Goal: Transaction & Acquisition: Purchase product/service

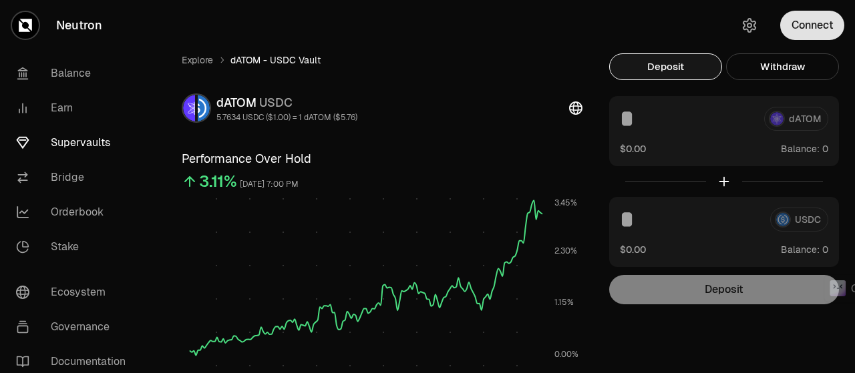
click at [834, 14] on button "Connect" at bounding box center [812, 25] width 64 height 29
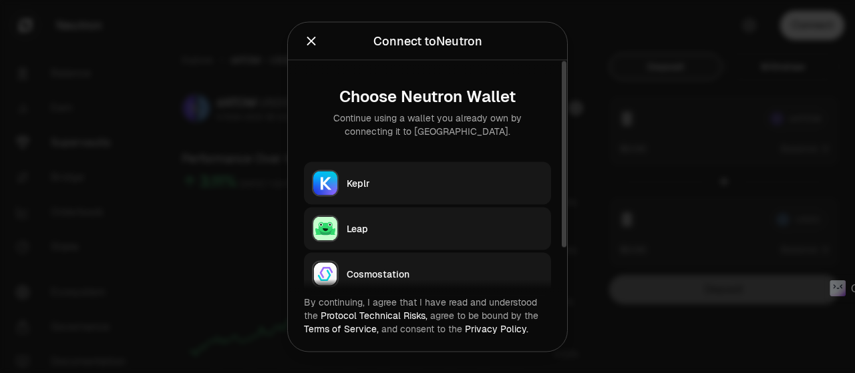
click at [380, 182] on div "Keplr" at bounding box center [445, 182] width 196 height 13
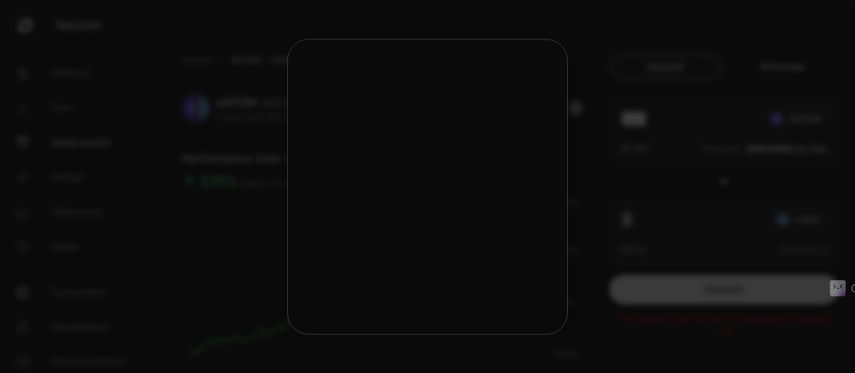
type input "***"
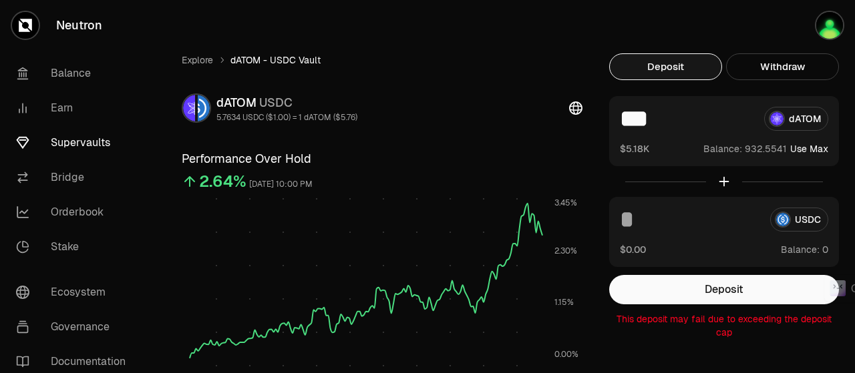
click at [56, 238] on link "Stake" at bounding box center [74, 247] width 139 height 35
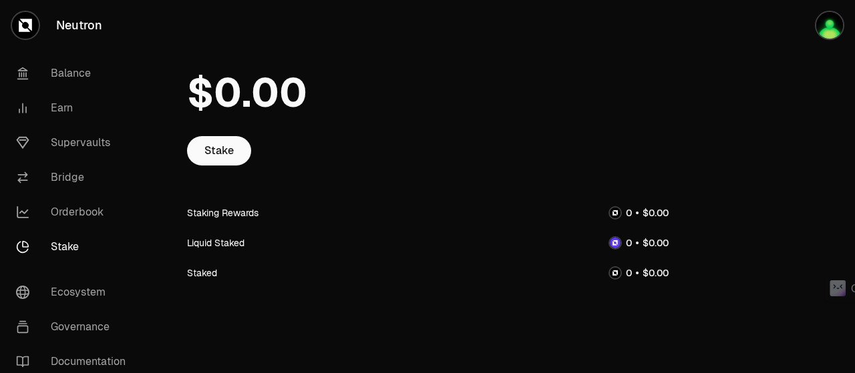
scroll to position [68, 0]
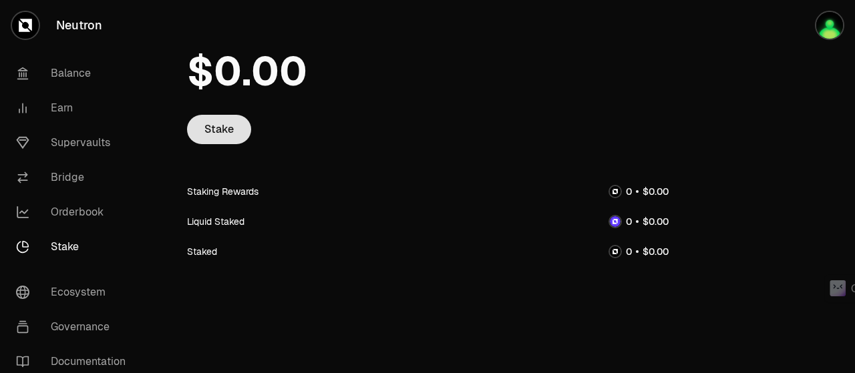
click at [214, 126] on link "Stake" at bounding box center [219, 129] width 64 height 29
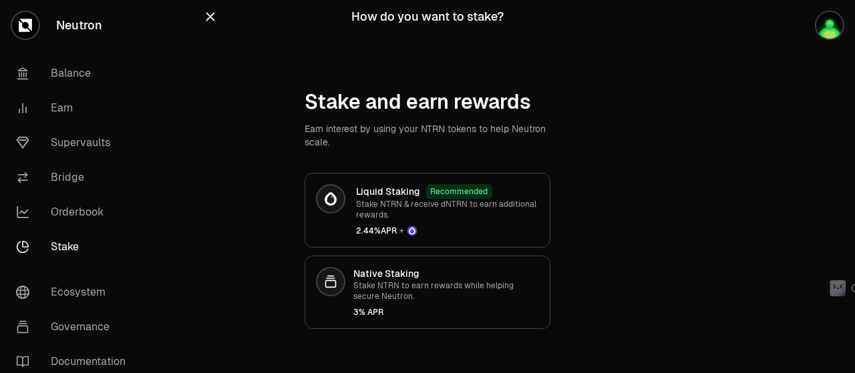
scroll to position [21, 0]
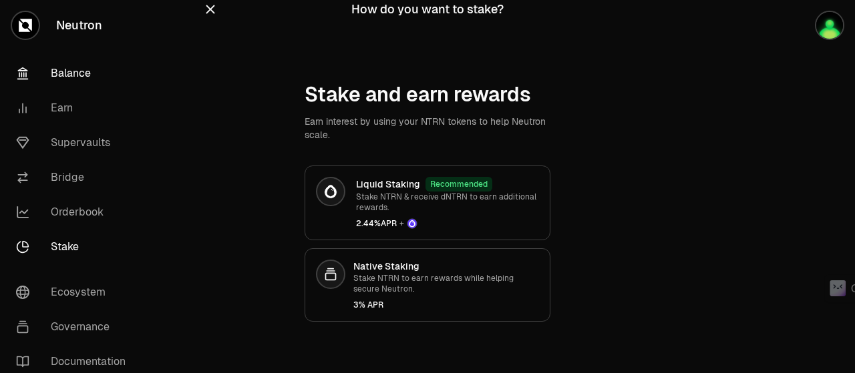
click at [79, 74] on link "Balance" at bounding box center [74, 73] width 139 height 35
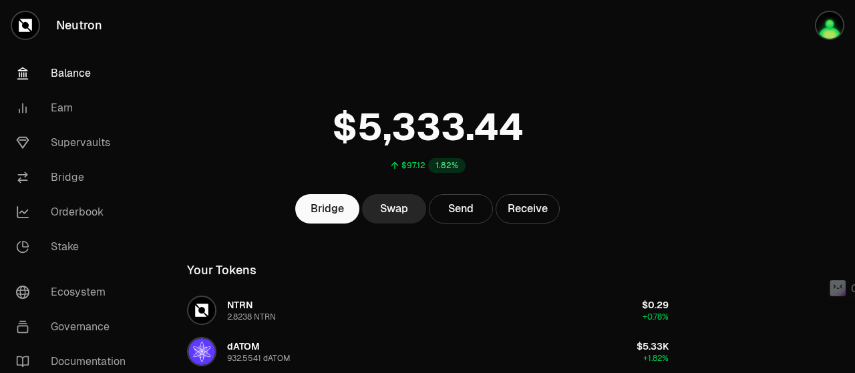
scroll to position [200, 0]
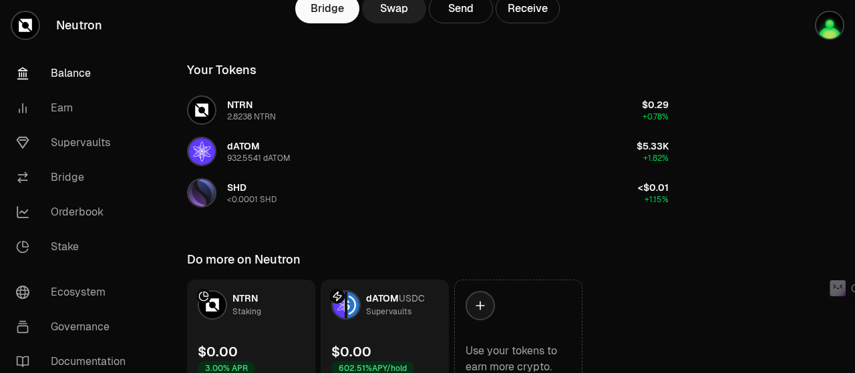
click at [389, 15] on link "Swap" at bounding box center [394, 8] width 64 height 29
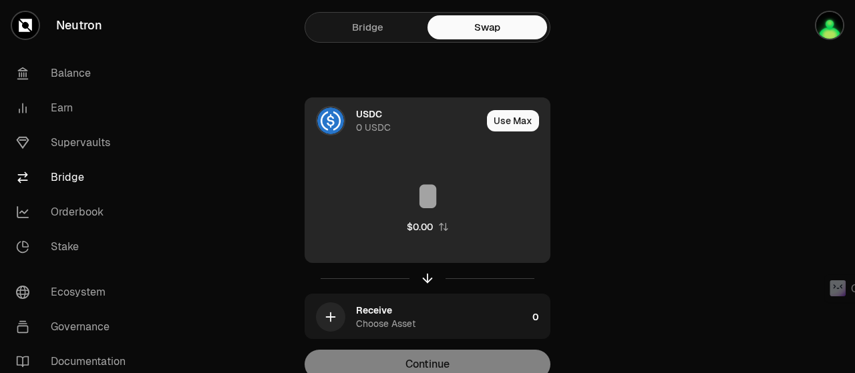
click at [343, 112] on div at bounding box center [330, 120] width 29 height 29
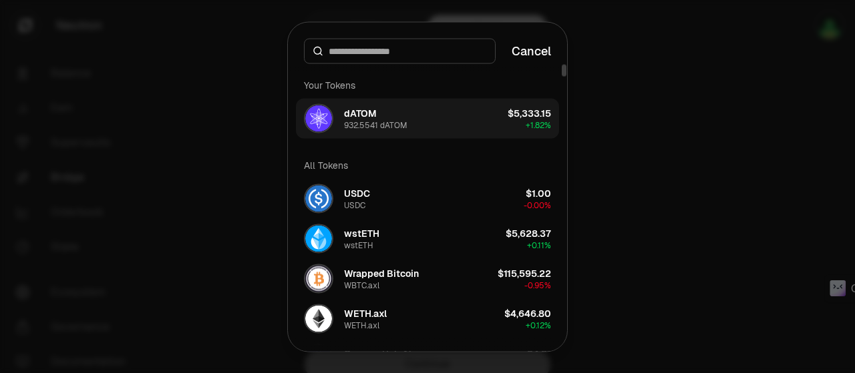
click at [358, 108] on div "dATOM" at bounding box center [360, 112] width 33 height 13
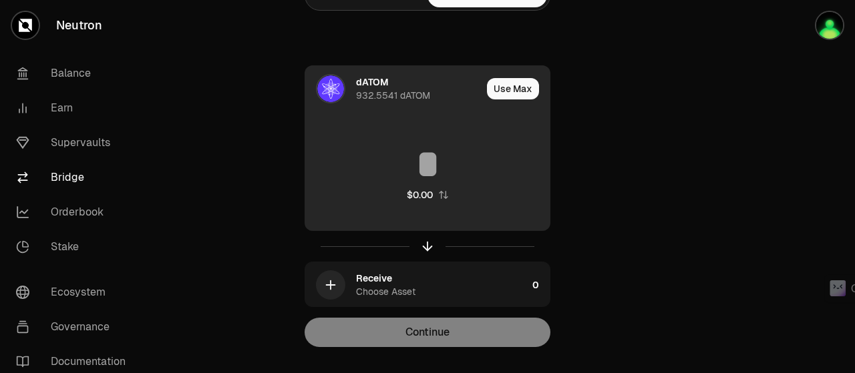
scroll to position [59, 0]
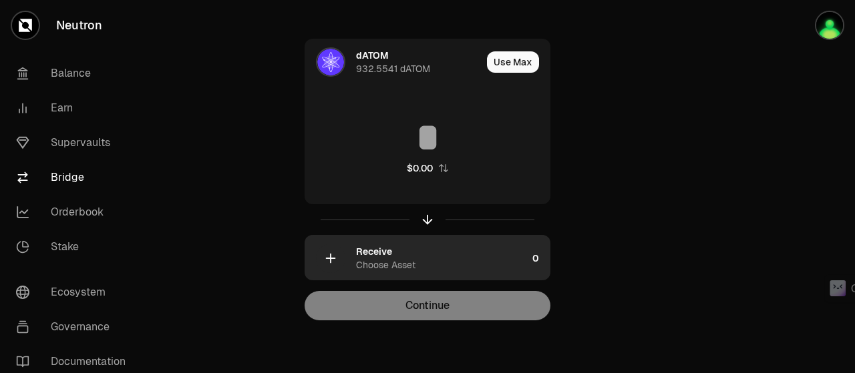
click at [337, 255] on icon "button" at bounding box center [330, 258] width 15 height 15
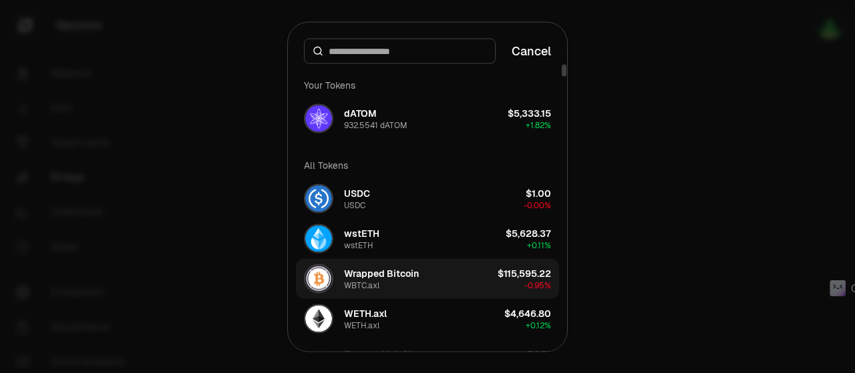
scroll to position [200, 0]
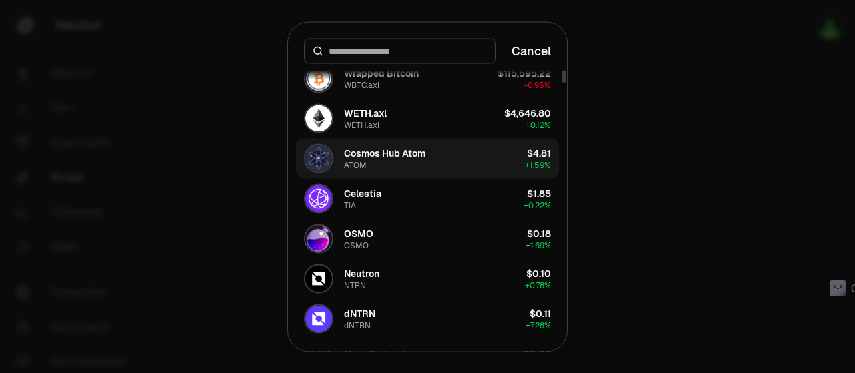
click at [325, 156] on img "button" at bounding box center [318, 158] width 27 height 27
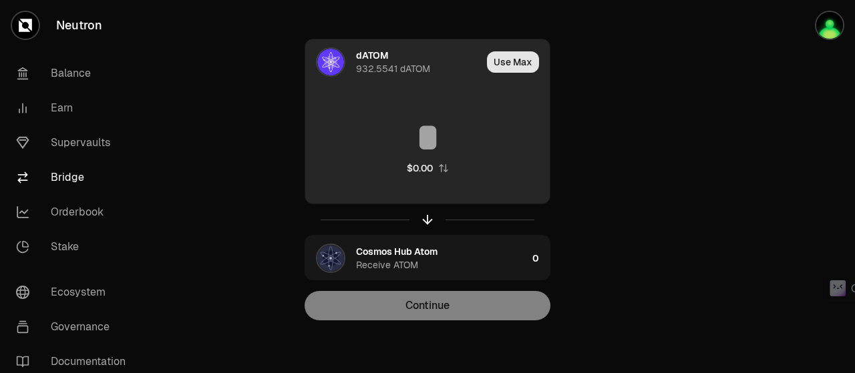
click at [515, 61] on button "Use Max" at bounding box center [513, 61] width 52 height 21
type input "**********"
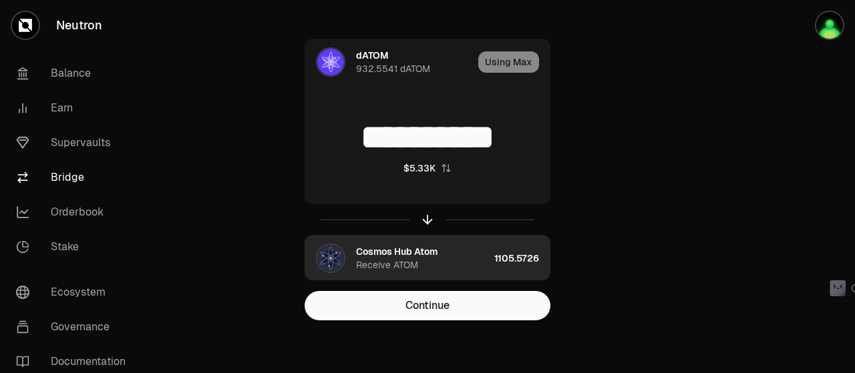
click at [322, 257] on img "button" at bounding box center [330, 258] width 27 height 27
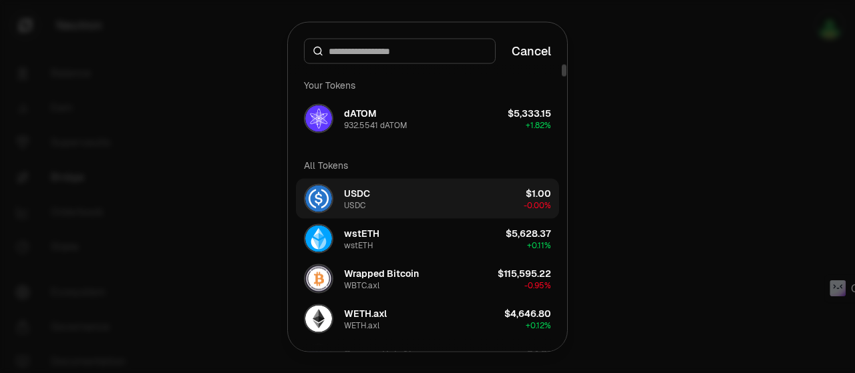
click at [358, 188] on div "USDC" at bounding box center [357, 192] width 26 height 13
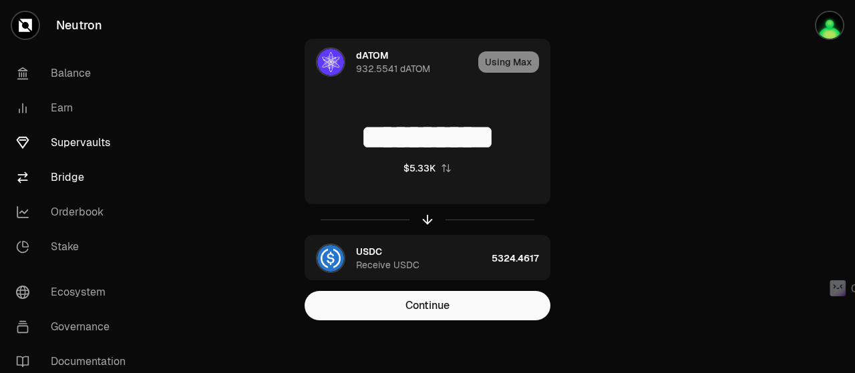
click at [63, 144] on link "Supervaults" at bounding box center [74, 143] width 139 height 35
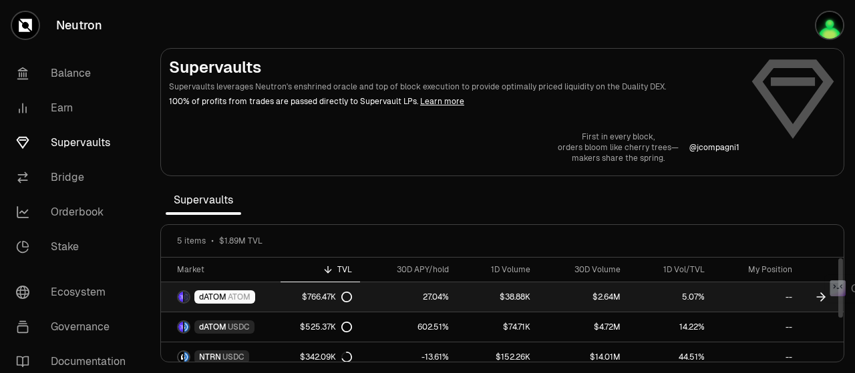
click at [226, 293] on div "dATOM ATOM" at bounding box center [224, 297] width 61 height 13
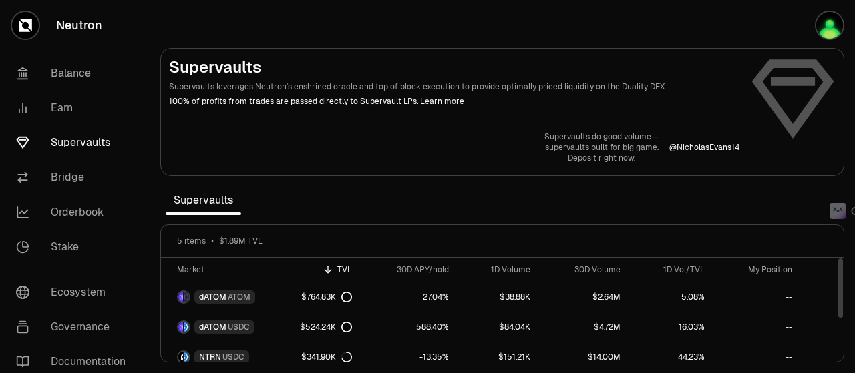
drag, startPoint x: 842, startPoint y: 283, endPoint x: 482, endPoint y: 210, distance: 366.7
click at [494, 208] on html "Neutron Balance Earn Supervaults Bridge Orderbook Stake Ecosystem Governance Do…" at bounding box center [427, 186] width 855 height 373
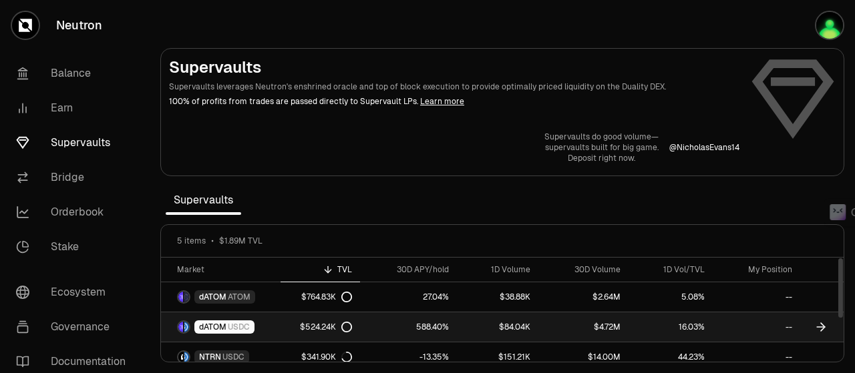
click at [243, 323] on span "USDC" at bounding box center [239, 327] width 22 height 11
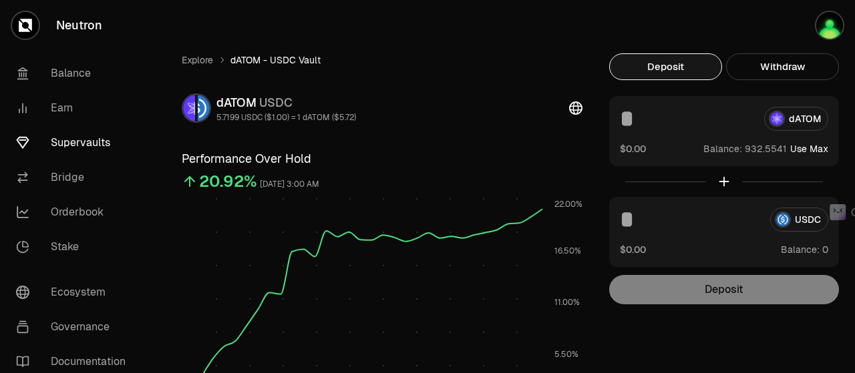
click at [821, 149] on button "Use Max" at bounding box center [809, 148] width 38 height 13
type input "**********"
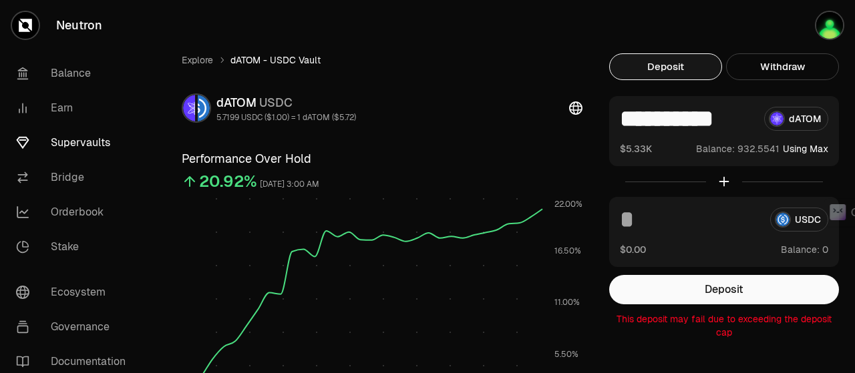
scroll to position [200, 0]
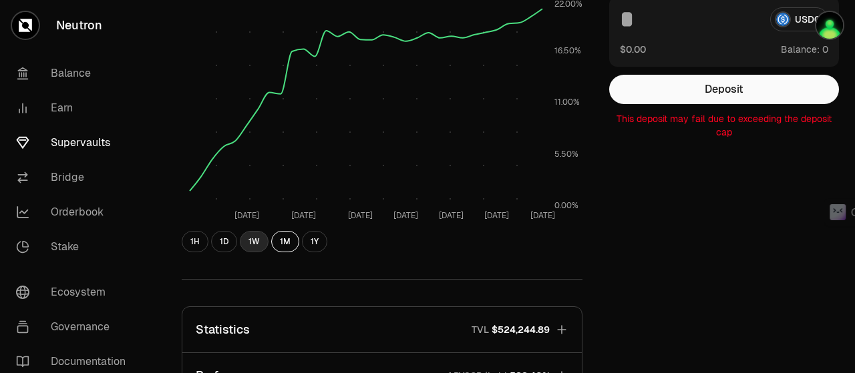
click at [255, 241] on button "1W" at bounding box center [254, 241] width 29 height 21
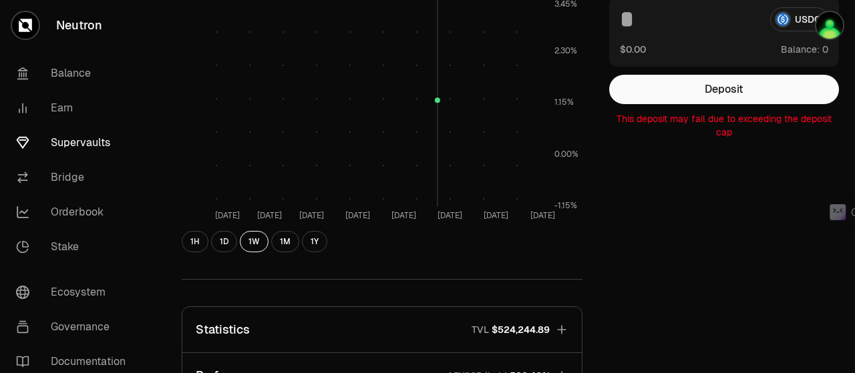
scroll to position [0, 0]
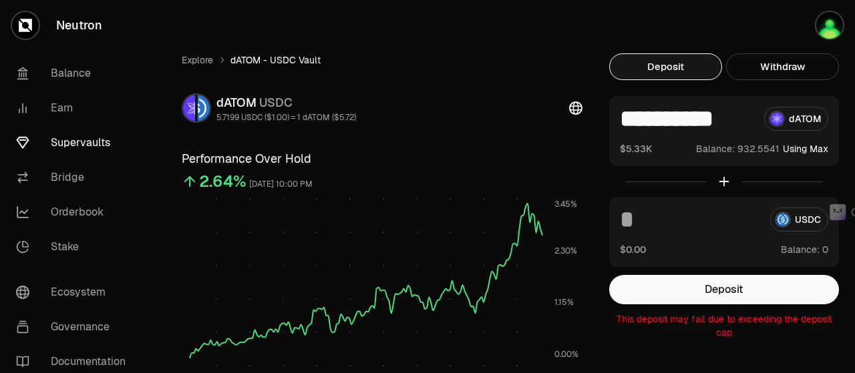
click at [73, 141] on link "Supervaults" at bounding box center [74, 143] width 139 height 35
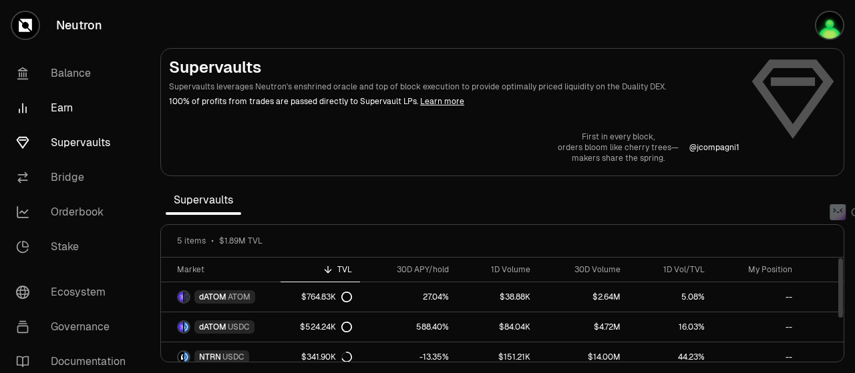
click at [54, 102] on link "Earn" at bounding box center [74, 108] width 139 height 35
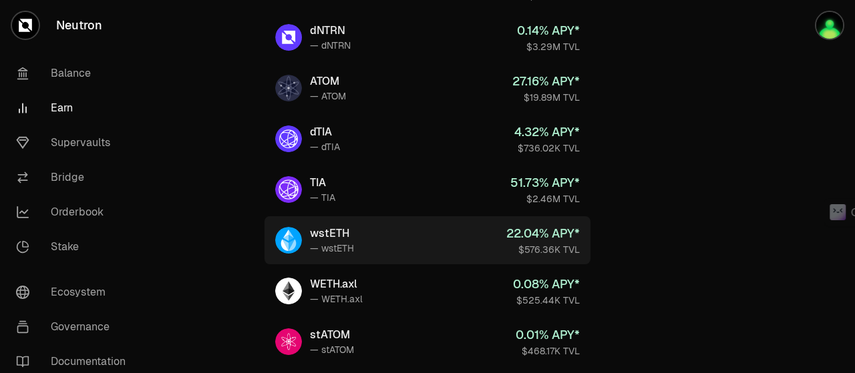
scroll to position [128, 0]
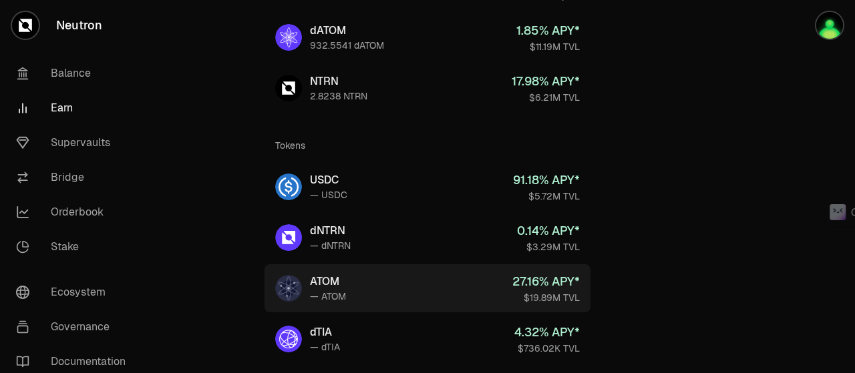
click at [335, 281] on div "ATOM" at bounding box center [328, 282] width 36 height 16
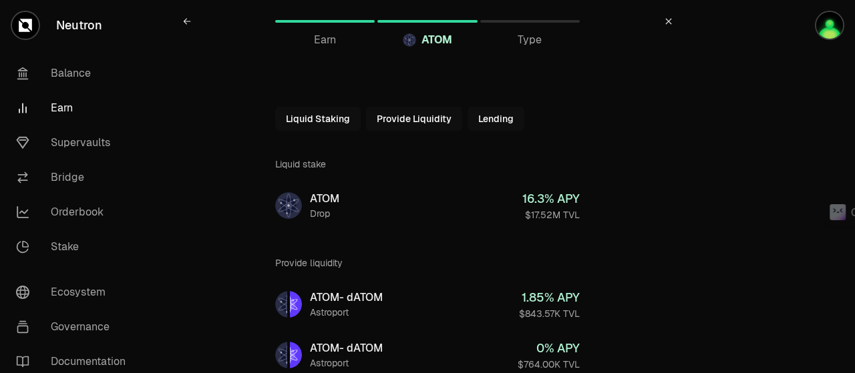
scroll to position [2, 0]
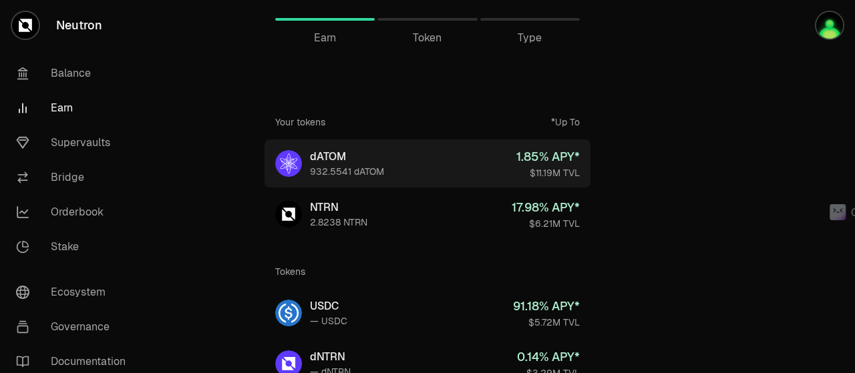
click at [341, 152] on div "dATOM" at bounding box center [347, 157] width 74 height 16
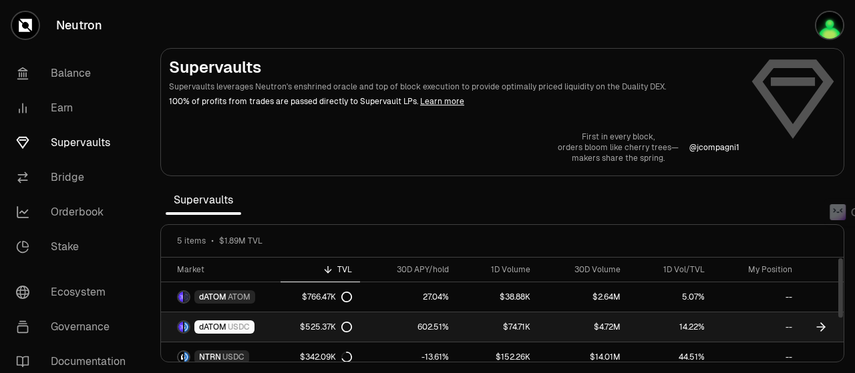
click at [244, 327] on span "USDC" at bounding box center [239, 327] width 22 height 11
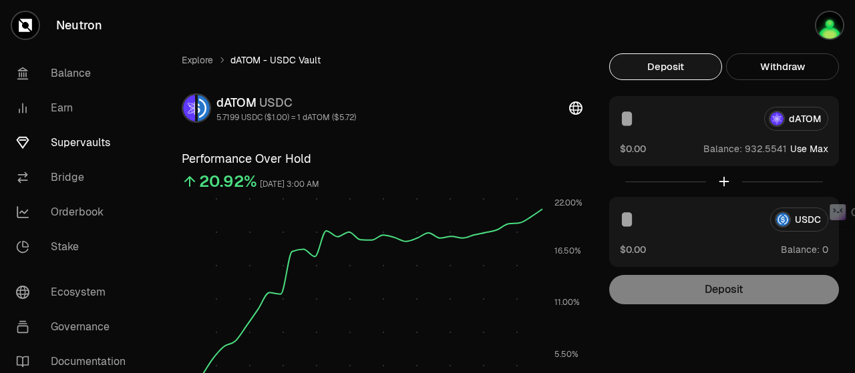
click at [814, 148] on button "Use Max" at bounding box center [809, 148] width 38 height 13
type input "**********"
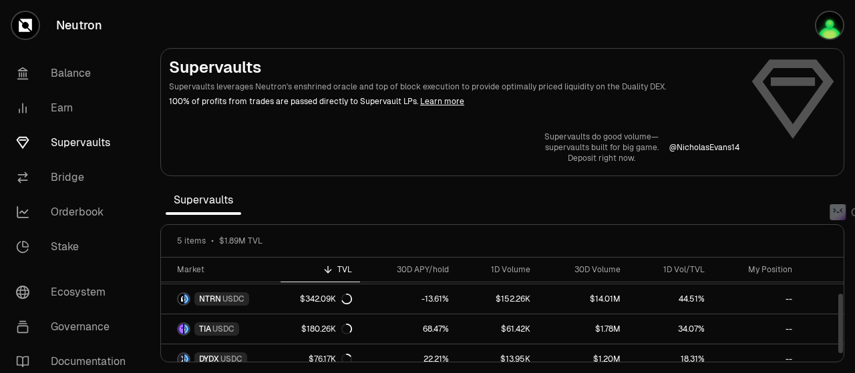
scroll to position [67, 0]
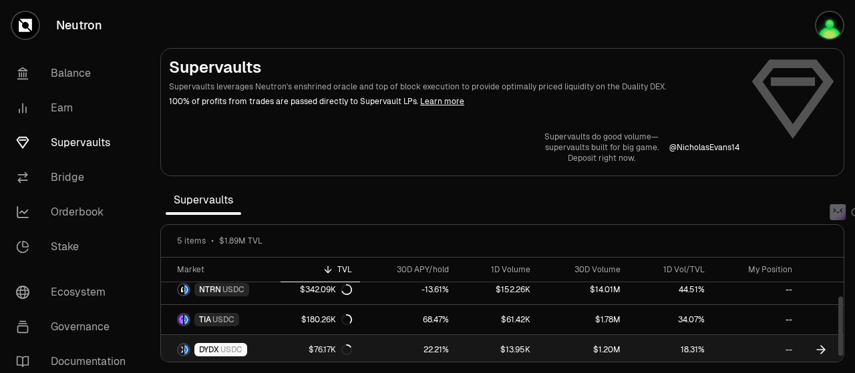
drag, startPoint x: 842, startPoint y: 290, endPoint x: 814, endPoint y: 340, distance: 57.4
click at [838, 343] on div at bounding box center [840, 326] width 5 height 59
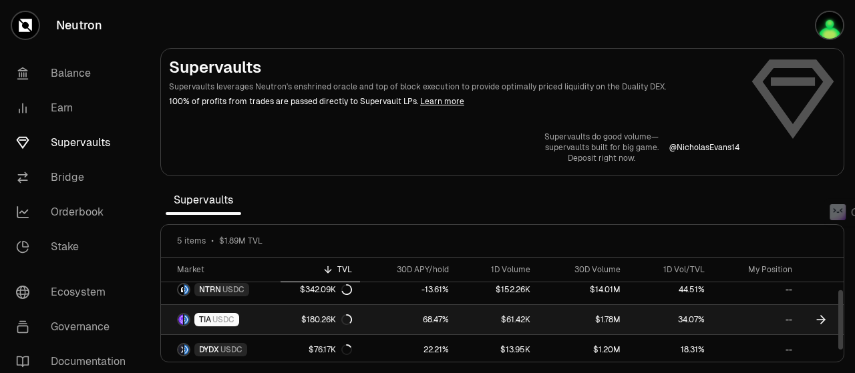
scroll to position [0, 0]
